Goal: Task Accomplishment & Management: Manage account settings

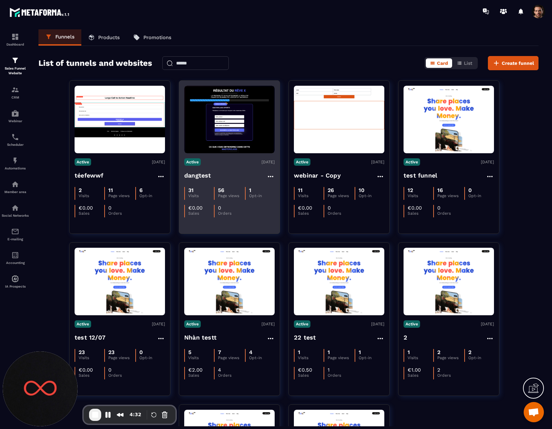
click at [246, 137] on img at bounding box center [229, 120] width 90 height 68
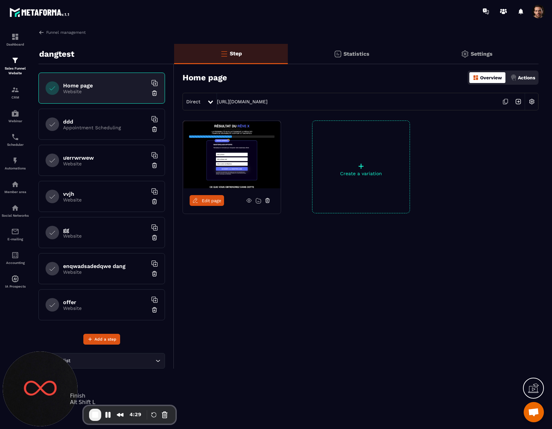
click at [97, 412] on span "End Recording" at bounding box center [95, 415] width 8 height 8
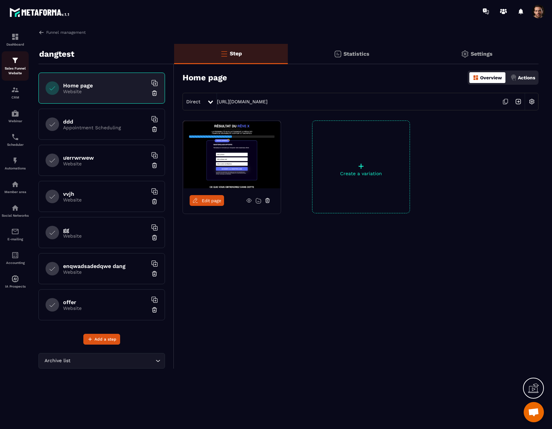
click at [13, 67] on p "Sales Funnel Website" at bounding box center [15, 70] width 27 height 9
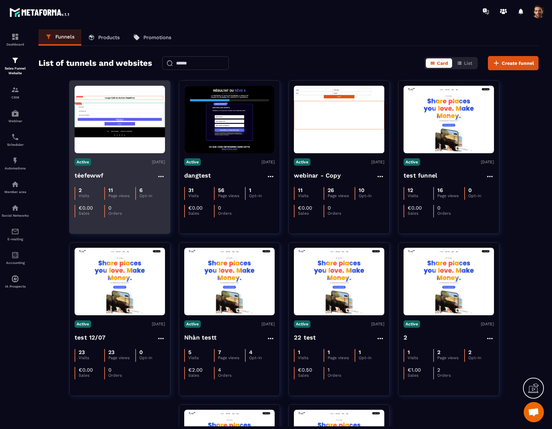
click at [130, 122] on img at bounding box center [120, 119] width 90 height 51
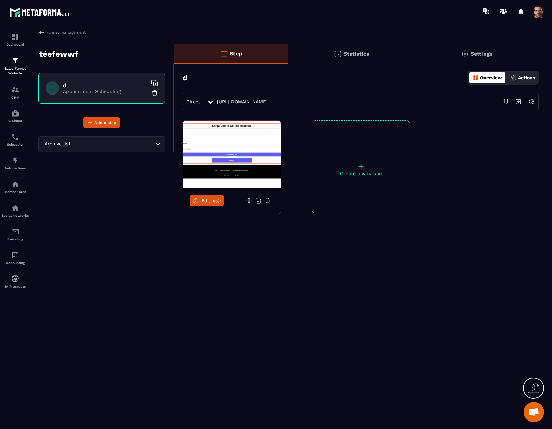
click at [538, 14] on span at bounding box center [539, 12] width 14 height 14
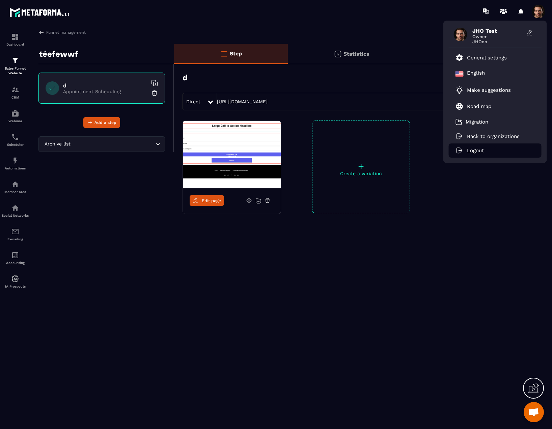
click at [479, 154] on li "Logout" at bounding box center [495, 150] width 93 height 14
